Goal: Task Accomplishment & Management: Use online tool/utility

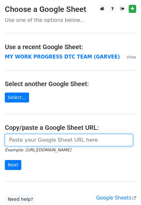
click at [24, 140] on input "url" at bounding box center [69, 140] width 128 height 12
paste input "https://docs.google.com/spreadsheets/d/1Vs7Mckyl6t1IlHBECYS1kznUlEyJNVVTWhDywp-…"
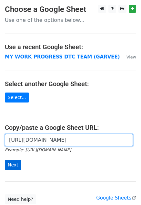
type input "https://docs.google.com/spreadsheets/d/1Vs7Mckyl6t1IlHBECYS1kznUlEyJNVVTWhDywp-…"
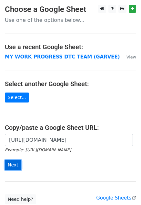
scroll to position [0, 0]
click at [16, 164] on input "Next" at bounding box center [13, 165] width 16 height 10
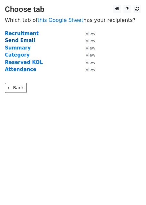
click at [13, 39] on strong "Send Email" at bounding box center [20, 41] width 30 height 6
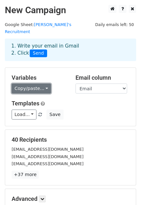
click at [24, 84] on link "Copy/paste..." at bounding box center [31, 89] width 39 height 10
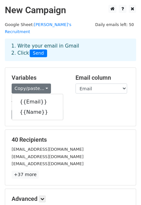
click at [93, 101] on div "Templates Load... No templates saved Save" at bounding box center [70, 110] width 127 height 20
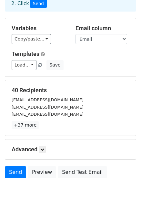
scroll to position [64, 0]
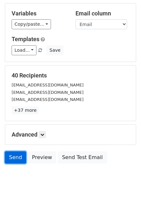
click at [13, 152] on link "Send" at bounding box center [15, 158] width 21 height 12
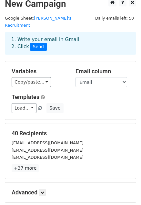
scroll to position [0, 0]
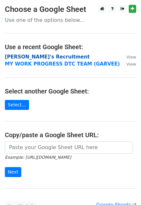
click at [32, 54] on strong "Nanda's Recruitment" at bounding box center [47, 57] width 85 height 6
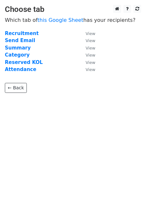
click at [22, 44] on td "Send Email" at bounding box center [42, 40] width 74 height 7
click at [21, 43] on strong "Send Email" at bounding box center [20, 41] width 30 height 6
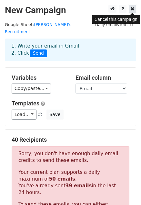
click at [133, 10] on icon at bounding box center [132, 8] width 4 height 5
